Goal: Browse casually

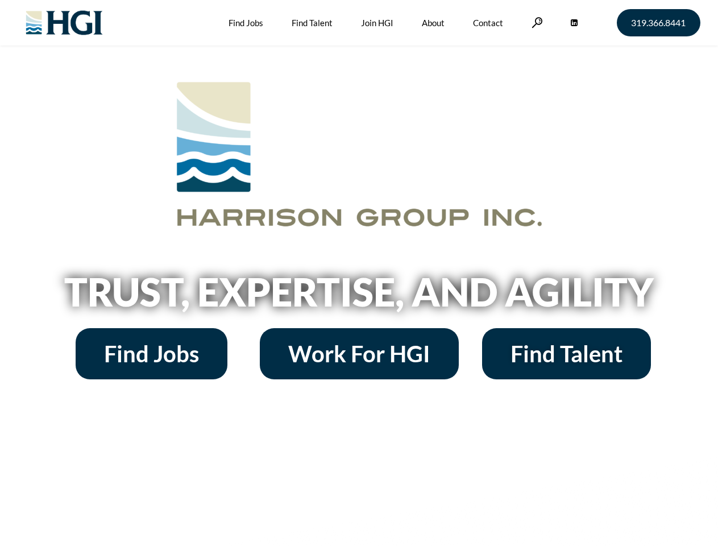
click at [359, 273] on h2 "Trust, Expertise, and Agility" at bounding box center [359, 291] width 648 height 39
click at [535, 22] on link at bounding box center [536, 22] width 11 height 11
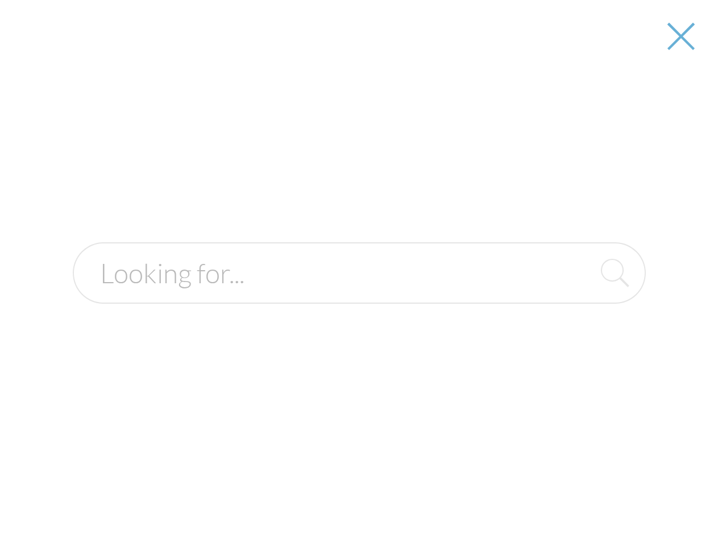
click at [359, 296] on h2 "Trust, Expertise, and Agility" at bounding box center [359, 291] width 648 height 39
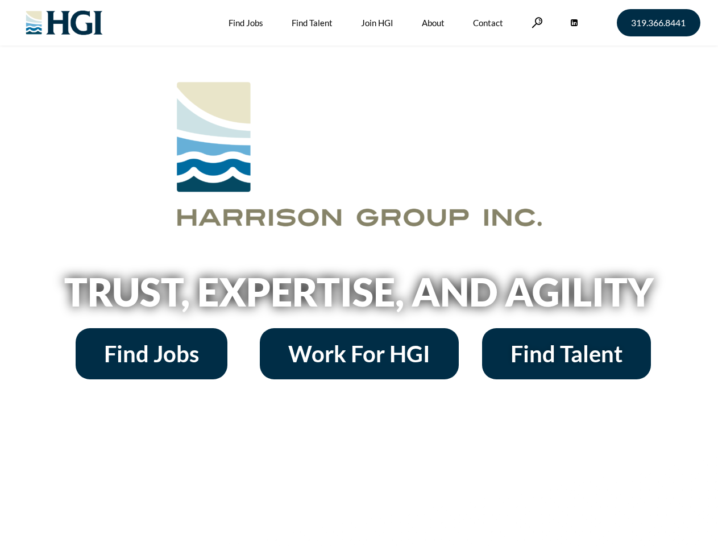
click at [359, 273] on h2 "Trust, Expertise, and Agility" at bounding box center [359, 291] width 648 height 39
click at [535, 22] on link at bounding box center [536, 22] width 11 height 11
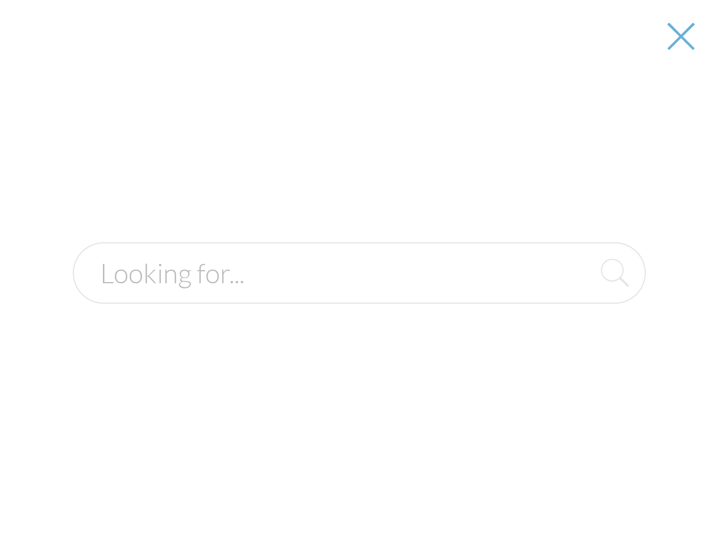
click at [359, 296] on h2 "Trust, Expertise, and Agility" at bounding box center [359, 291] width 648 height 39
